Goal: Task Accomplishment & Management: Manage account settings

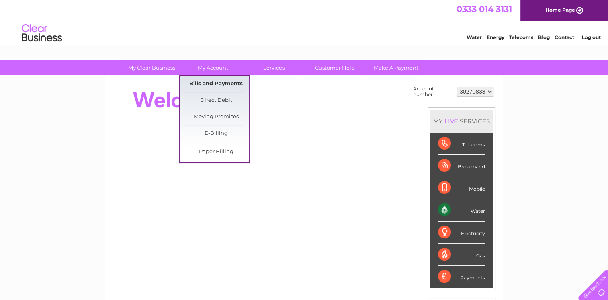
click at [210, 84] on link "Bills and Payments" at bounding box center [216, 84] width 66 height 16
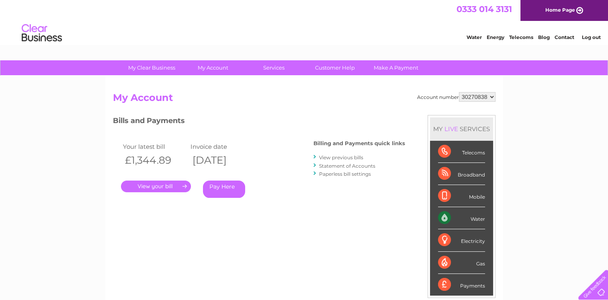
click at [153, 184] on link "." at bounding box center [156, 186] width 70 height 12
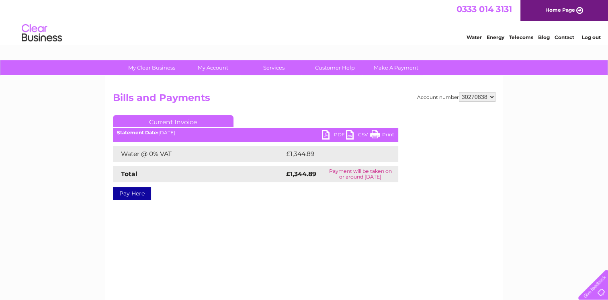
click at [326, 134] on link "PDF" at bounding box center [334, 136] width 24 height 12
click at [325, 135] on link "PDF" at bounding box center [334, 136] width 24 height 12
click at [492, 96] on select "30270838 30270842" at bounding box center [477, 97] width 37 height 10
select select "30270842"
click at [459, 92] on select "30270838 30270842" at bounding box center [477, 97] width 37 height 10
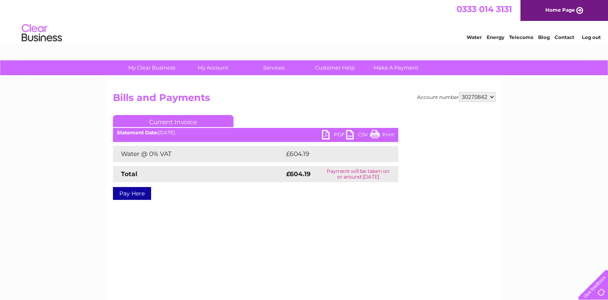
click at [592, 40] on link "Log out" at bounding box center [590, 37] width 19 height 6
